Goal: Information Seeking & Learning: Learn about a topic

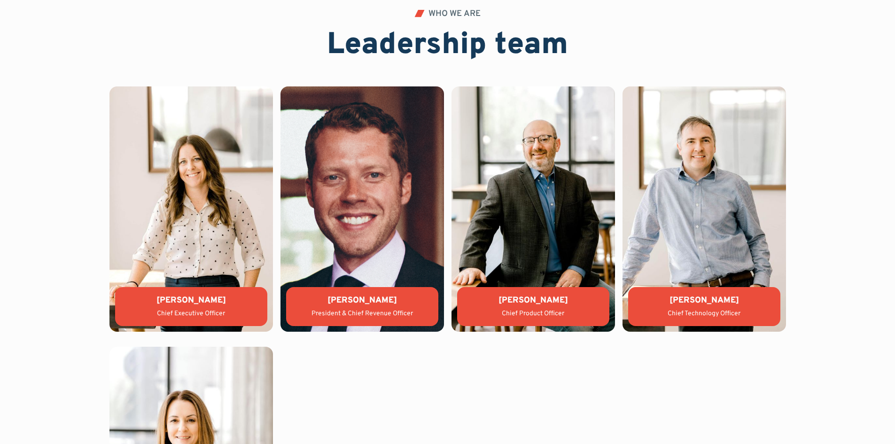
scroll to position [2209, 0]
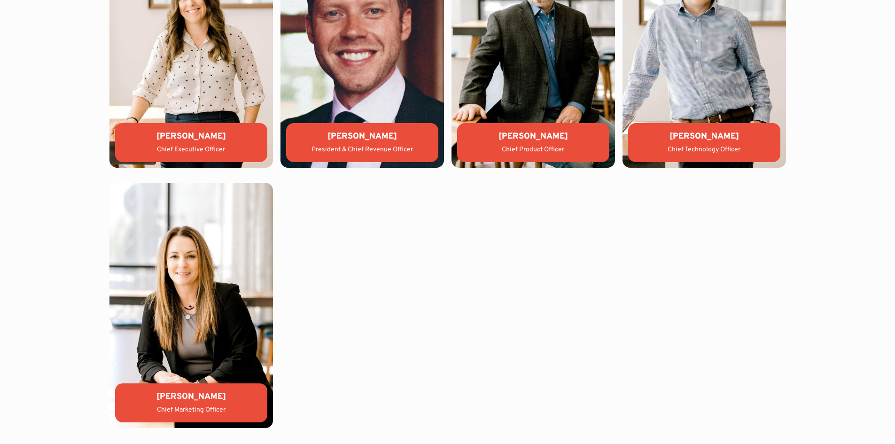
click at [179, 147] on div "Chief Executive Officer" at bounding box center [191, 149] width 137 height 9
click at [237, 94] on img at bounding box center [192, 44] width 164 height 245
click at [194, 60] on img at bounding box center [192, 44] width 164 height 245
click at [400, 144] on div "[PERSON_NAME] President & Chief Revenue Officer" at bounding box center [362, 142] width 152 height 39
click at [314, 149] on div "President & Chief Revenue Officer" at bounding box center [362, 149] width 137 height 9
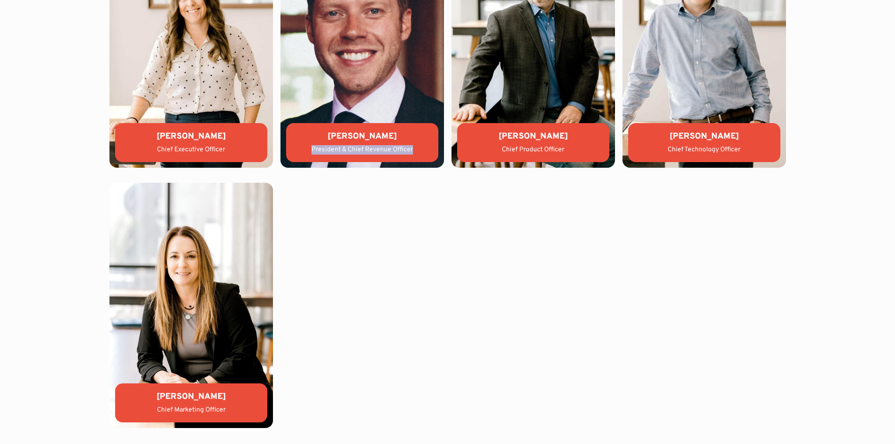
drag, startPoint x: 312, startPoint y: 146, endPoint x: 413, endPoint y: 148, distance: 101.1
click at [413, 148] on div "President & Chief Revenue Officer" at bounding box center [362, 149] width 137 height 9
click at [394, 193] on div "[PERSON_NAME] Chief Executive Officer [PERSON_NAME] President & Chief Revenue O…" at bounding box center [448, 175] width 677 height 506
copy div "President & Chief Revenue Officer"
drag, startPoint x: 308, startPoint y: 146, endPoint x: 414, endPoint y: 149, distance: 105.3
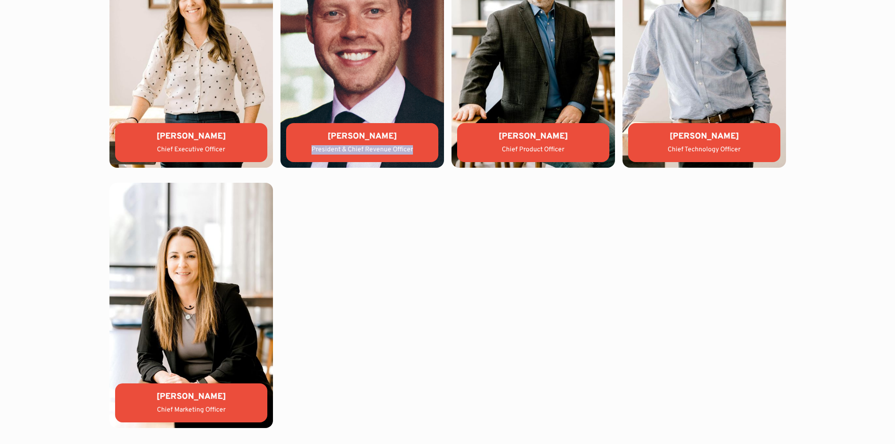
click at [414, 149] on div "President & Chief Revenue Officer" at bounding box center [362, 149] width 137 height 9
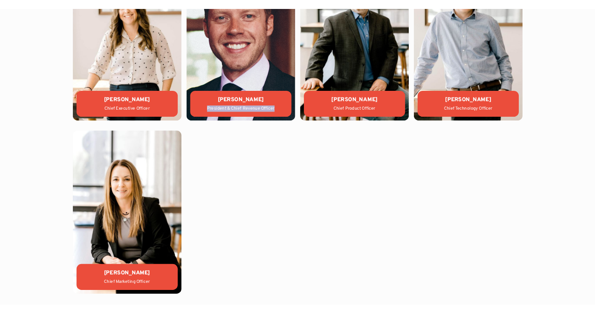
scroll to position [2021, 0]
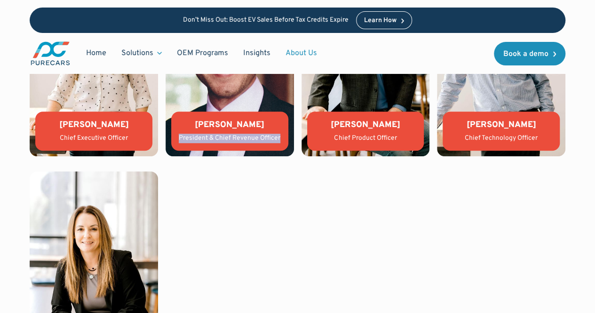
click at [238, 110] on img at bounding box center [229, 60] width 128 height 192
click at [278, 201] on div "[PERSON_NAME] Chief Executive Officer [PERSON_NAME] President & Chief Revenue O…" at bounding box center [297, 164] width 535 height 400
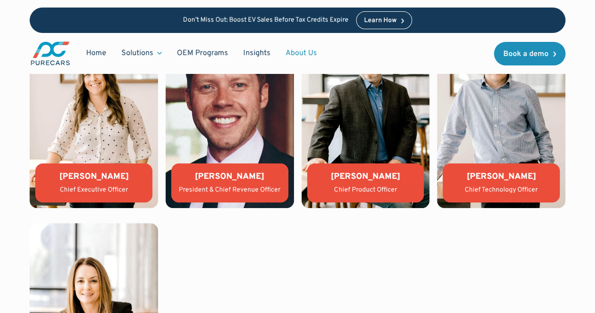
scroll to position [1927, 0]
